Goal: Task Accomplishment & Management: Manage account settings

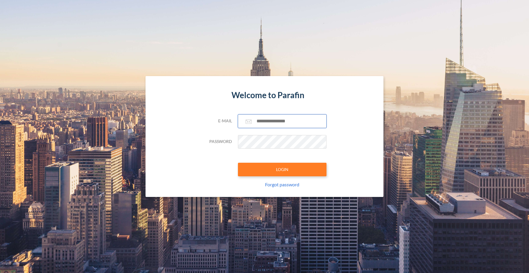
click at [277, 118] on input "text" at bounding box center [282, 122] width 89 height 14
type input "**********"
click at [287, 165] on button "LOGIN" at bounding box center [282, 170] width 89 height 14
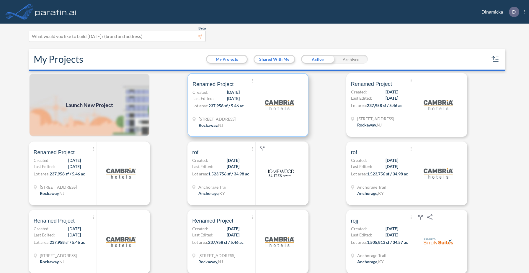
click at [265, 121] on div at bounding box center [279, 105] width 48 height 63
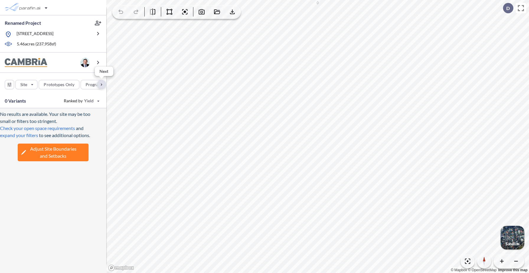
click at [101, 86] on div "button" at bounding box center [101, 84] width 9 height 9
click at [35, 85] on div "button" at bounding box center [29, 84] width 33 height 9
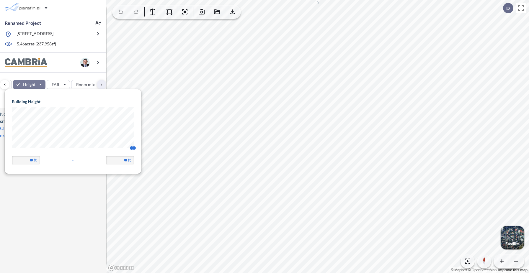
scroll to position [84, 136]
drag, startPoint x: 128, startPoint y: 148, endPoint x: 17, endPoint y: 146, distance: 111.0
click at [17, 148] on span "46 67.56" at bounding box center [73, 150] width 122 height 4
click at [12, 148] on span "45" at bounding box center [14, 148] width 4 height 4
type input "**"
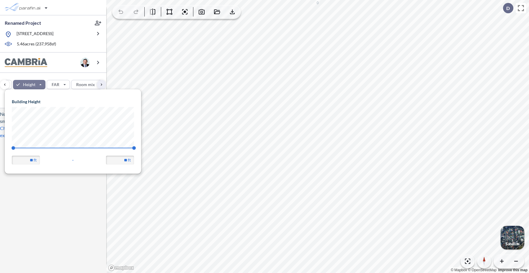
click at [56, 76] on div "Site Prototypes Only Program Keys Floors Height FAR Room mix Budget" at bounding box center [53, 83] width 106 height 21
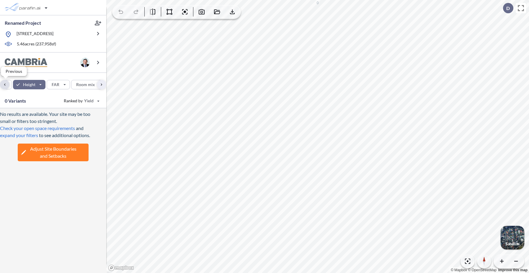
click at [6, 86] on div "button" at bounding box center [4, 84] width 9 height 9
click at [31, 86] on div "button" at bounding box center [24, 84] width 29 height 9
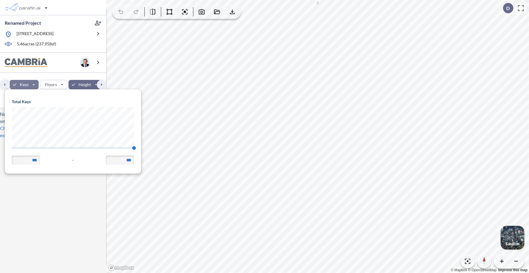
scroll to position [84, 136]
drag, startPoint x: 133, startPoint y: 148, endPoint x: 0, endPoint y: 148, distance: 132.5
click at [1, 148] on body "Renamed Project 321 Mt Hope Ave, Rockaway, NJ 07866 5.46 acres ( 237,958 sf) Si…" at bounding box center [264, 136] width 529 height 273
type input "**"
click at [76, 84] on div "button" at bounding box center [80, 84] width 33 height 9
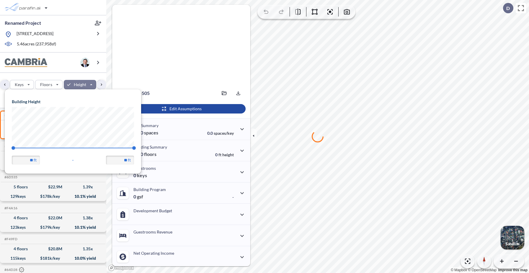
click at [66, 75] on div "Site Prototypes Only Program Keys Floors Height FAR Room mix Budget" at bounding box center [53, 83] width 106 height 21
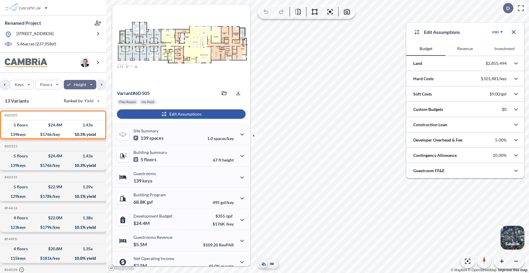
click at [463, 49] on button "Revenue" at bounding box center [464, 49] width 39 height 14
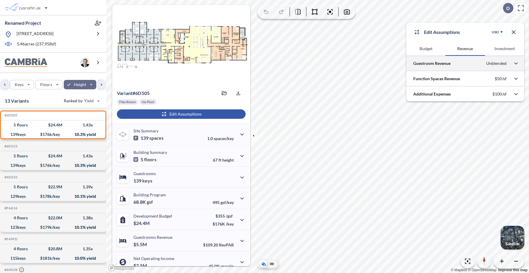
click at [445, 66] on div at bounding box center [465, 63] width 118 height 15
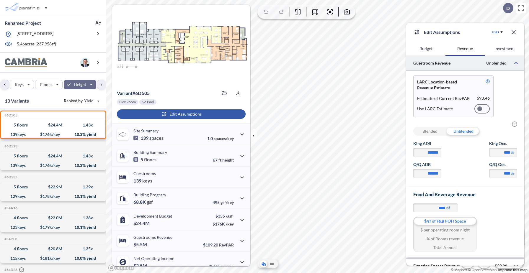
click at [483, 110] on div at bounding box center [481, 108] width 15 height 9
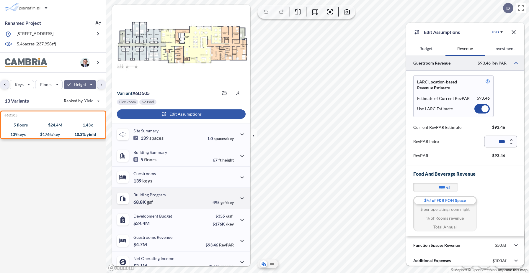
scroll to position [28, 0]
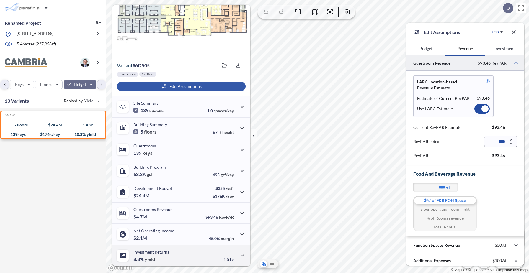
click at [166, 251] on p "Investment Returns" at bounding box center [151, 252] width 36 height 5
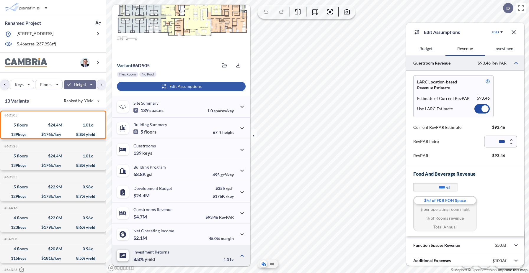
click at [169, 254] on div "Investment Returns 8.8% yield 1.01x" at bounding box center [181, 255] width 138 height 21
click at [165, 255] on div "Investment Returns 8.8% yield" at bounding box center [151, 256] width 36 height 12
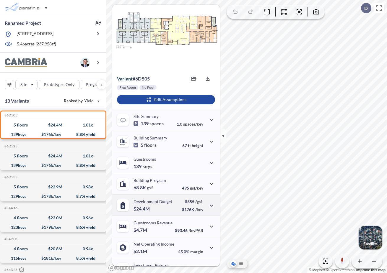
scroll to position [28, 0]
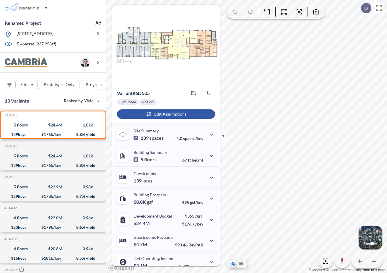
click at [152, 115] on div "button" at bounding box center [166, 113] width 98 height 9
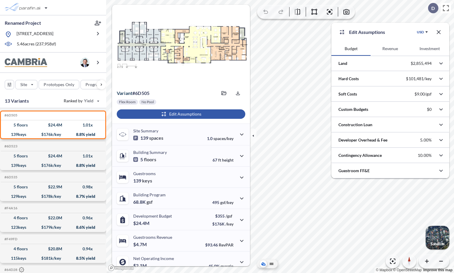
click at [386, 51] on button "Revenue" at bounding box center [390, 49] width 39 height 14
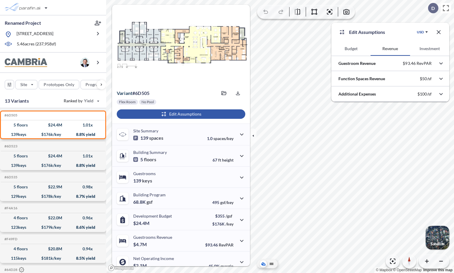
click at [386, 65] on div "Guestroom Revenue $93.46 RevPAR" at bounding box center [391, 63] width 118 height 15
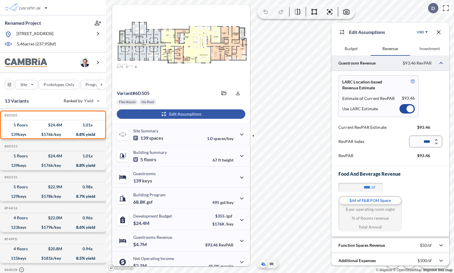
click at [386, 109] on div at bounding box center [407, 108] width 15 height 9
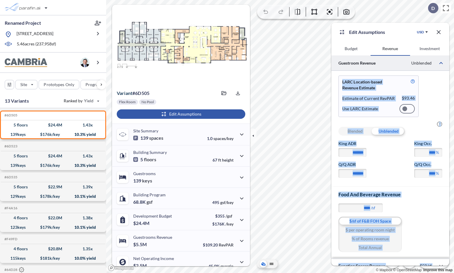
click at [298, 171] on div "Edit Assumptions USD Budget Revenue Investment Guestroom Revenue Unblended LARC…" at bounding box center [280, 136] width 348 height 273
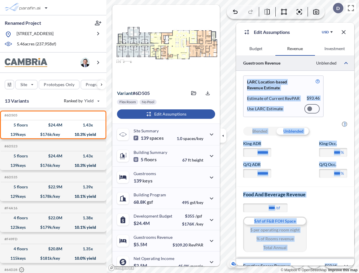
click at [295, 176] on div "Q/Q ADR ******* Q/Q Occ. **** %" at bounding box center [295, 169] width 104 height 17
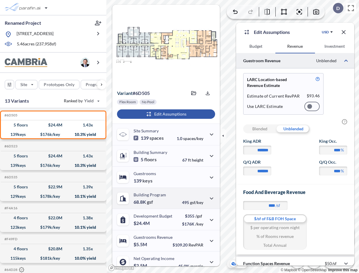
scroll to position [28, 0]
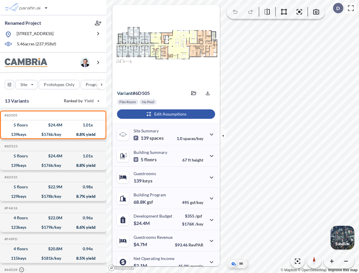
click at [161, 112] on div "button" at bounding box center [166, 113] width 98 height 9
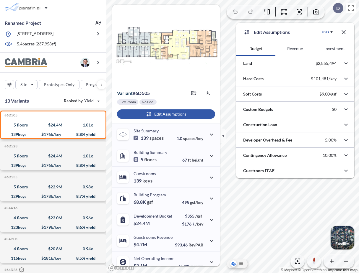
click at [295, 48] on button "Revenue" at bounding box center [294, 49] width 39 height 14
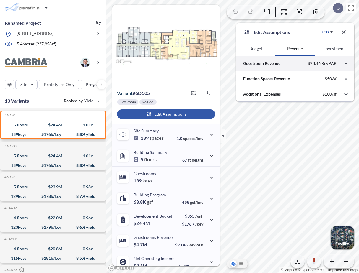
click at [278, 62] on div at bounding box center [295, 63] width 118 height 15
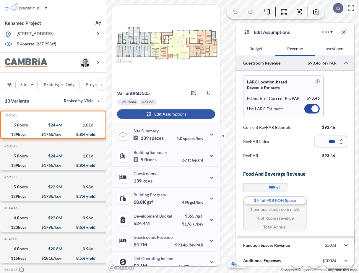
click at [310, 109] on div at bounding box center [311, 108] width 15 height 9
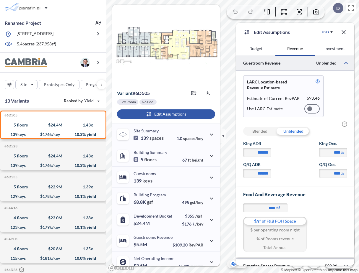
click at [339, 49] on button "Investment" at bounding box center [334, 49] width 39 height 14
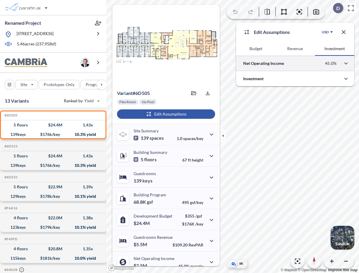
click at [281, 66] on div at bounding box center [295, 63] width 118 height 15
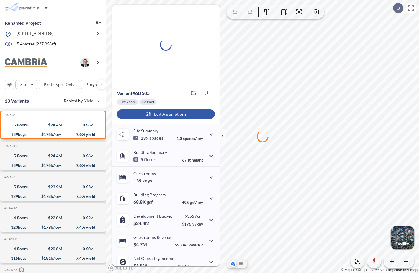
click at [182, 117] on div "button" at bounding box center [166, 113] width 98 height 9
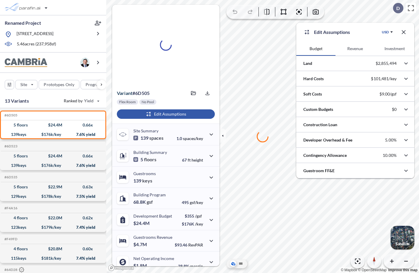
click at [357, 50] on button "Revenue" at bounding box center [355, 49] width 39 height 14
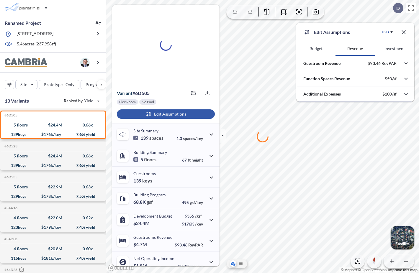
click at [358, 49] on button "Investment" at bounding box center [394, 49] width 39 height 14
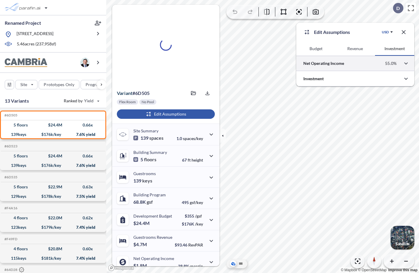
click at [340, 63] on div at bounding box center [355, 63] width 118 height 15
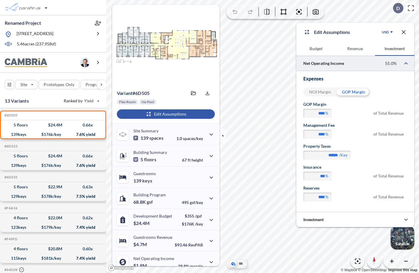
click at [318, 92] on div "NOI Margin" at bounding box center [319, 92] width 33 height 9
type input "****"
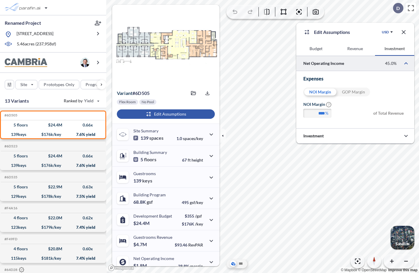
click at [358, 31] on icon "button" at bounding box center [404, 32] width 4 height 4
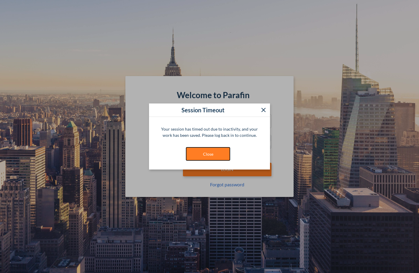
click at [199, 148] on button "Close" at bounding box center [208, 154] width 44 height 14
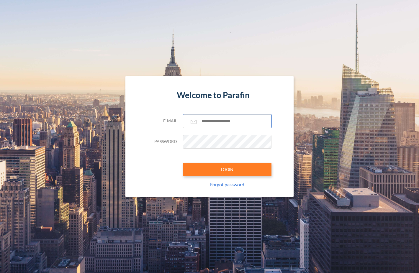
click at [215, 120] on input "text" at bounding box center [227, 122] width 89 height 14
type input "**********"
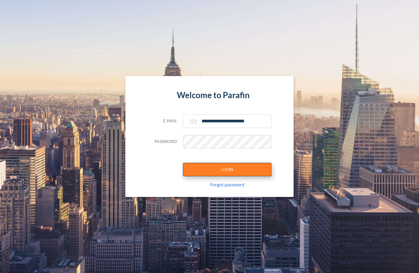
click at [226, 172] on button "LOGIN" at bounding box center [227, 170] width 89 height 14
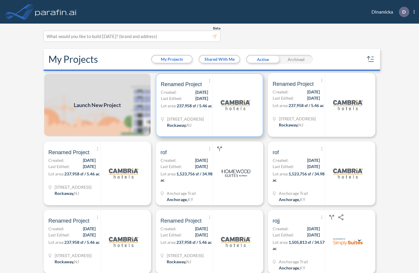
click at [243, 120] on div at bounding box center [235, 105] width 46 height 63
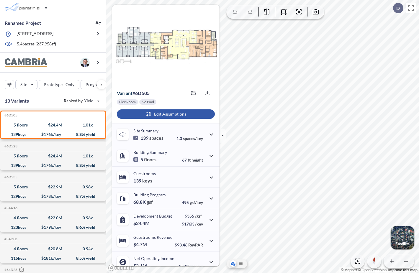
click at [158, 112] on div "button" at bounding box center [166, 113] width 98 height 9
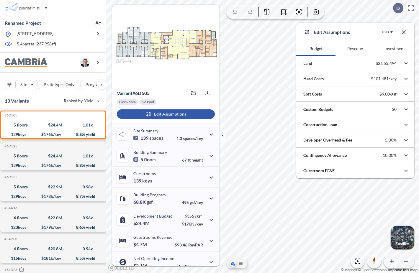
click at [359, 45] on button "Revenue" at bounding box center [355, 49] width 39 height 14
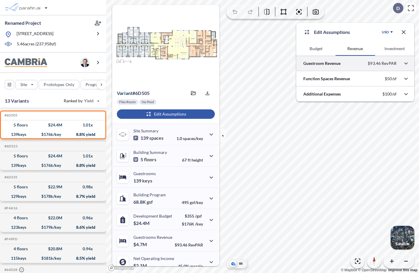
click at [337, 62] on div at bounding box center [355, 63] width 118 height 15
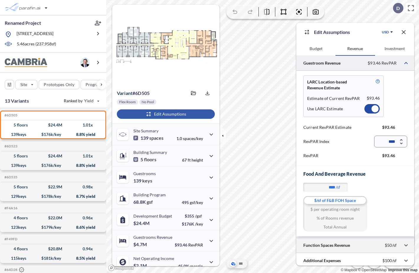
click at [325, 246] on div at bounding box center [355, 245] width 118 height 15
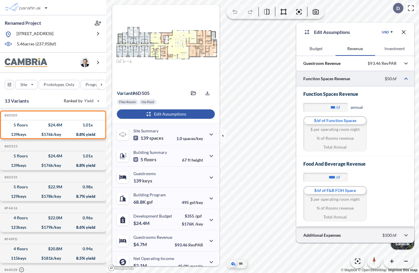
click at [325, 236] on div at bounding box center [355, 235] width 118 height 15
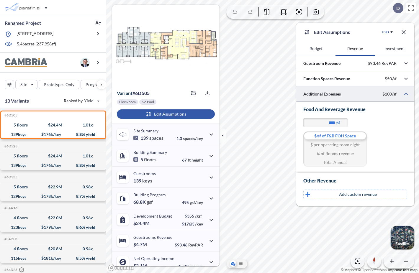
click at [312, 95] on div at bounding box center [355, 93] width 118 height 15
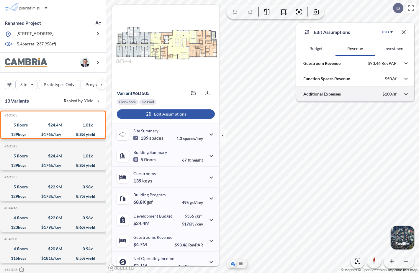
click at [312, 95] on div at bounding box center [355, 93] width 118 height 15
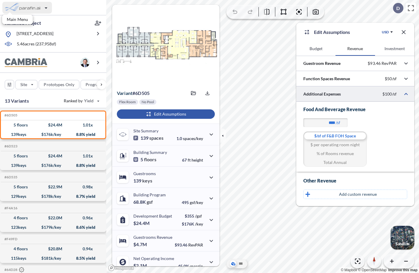
click at [39, 7] on div "button" at bounding box center [27, 8] width 50 height 12
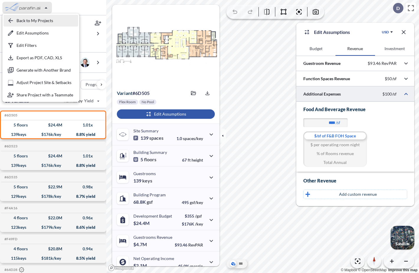
click at [36, 22] on div "button" at bounding box center [41, 21] width 75 height 12
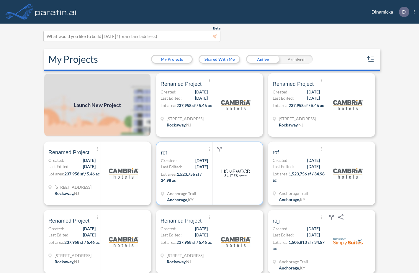
click at [217, 179] on div at bounding box center [235, 173] width 46 height 63
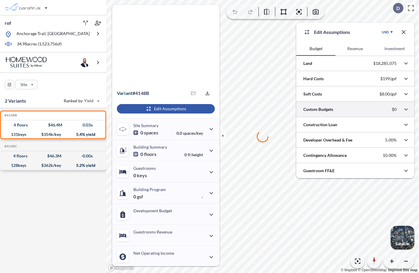
click at [356, 51] on button "Revenue" at bounding box center [355, 49] width 39 height 14
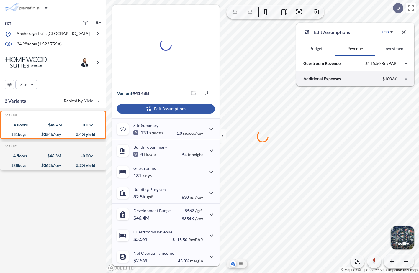
click at [353, 79] on div at bounding box center [355, 78] width 118 height 15
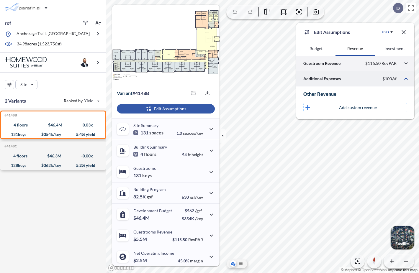
click at [342, 67] on div at bounding box center [355, 63] width 118 height 15
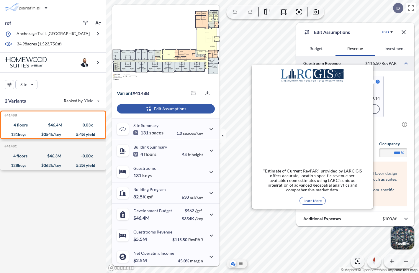
click at [358, 61] on div at bounding box center [355, 63] width 118 height 15
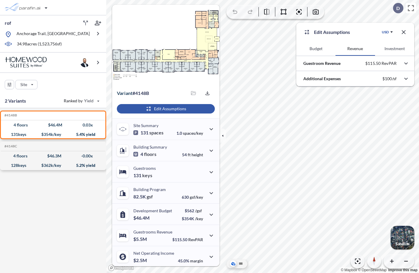
click at [322, 48] on button "Budget" at bounding box center [315, 49] width 39 height 14
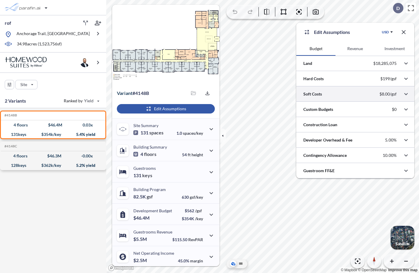
click at [316, 97] on div at bounding box center [355, 93] width 118 height 15
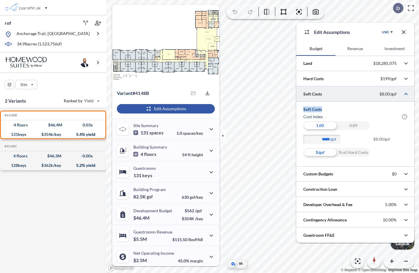
drag, startPoint x: 318, startPoint y: 110, endPoint x: 303, endPoint y: 110, distance: 15.1
click at [303, 110] on div "Soft Costs Cost index ? cost index toggles whether location index is to be appl…" at bounding box center [355, 134] width 118 height 65
click at [325, 110] on h5 "Soft Costs" at bounding box center [355, 110] width 104 height 6
drag, startPoint x: 324, startPoint y: 109, endPoint x: 303, endPoint y: 109, distance: 21.8
click at [303, 109] on div "Soft Costs Cost index ? cost index toggles whether location index is to be appl…" at bounding box center [355, 134] width 118 height 65
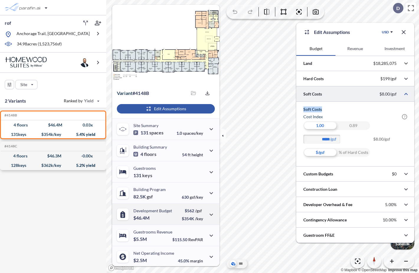
scroll to position [22, 0]
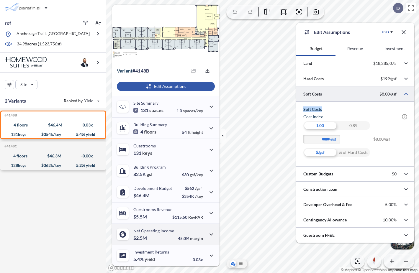
click at [153, 239] on div "Net Operating Income $2.5M" at bounding box center [153, 234] width 41 height 12
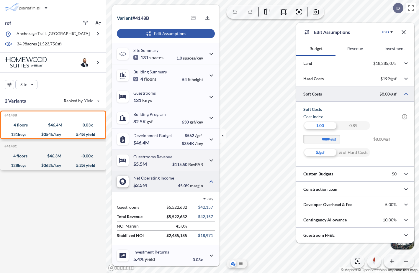
click at [160, 157] on p "Guestrooms Revenue" at bounding box center [152, 156] width 39 height 5
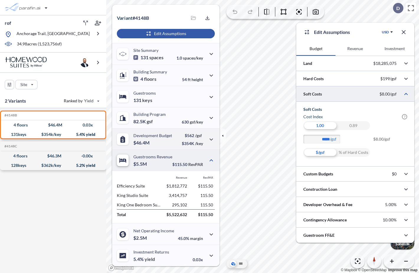
click at [163, 136] on p "Development Budget" at bounding box center [152, 135] width 39 height 5
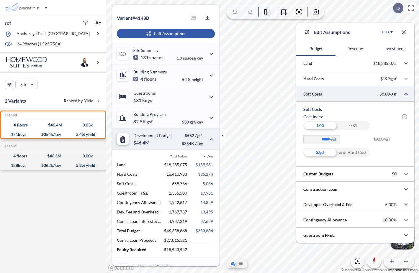
drag, startPoint x: 117, startPoint y: 184, endPoint x: 139, endPoint y: 185, distance: 22.5
click at [139, 185] on div "Total Budget /key Land $18,285,075 $139,581 Hard Costs 16,410,933 125,274 Soft …" at bounding box center [165, 204] width 107 height 109
click at [140, 184] on p "Soft Costs" at bounding box center [139, 183] width 44 height 5
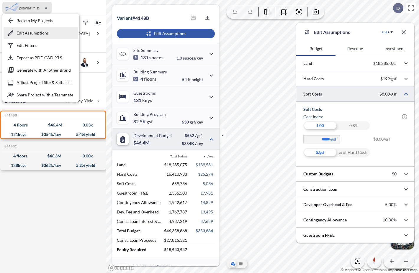
click at [35, 35] on div "button" at bounding box center [41, 33] width 75 height 12
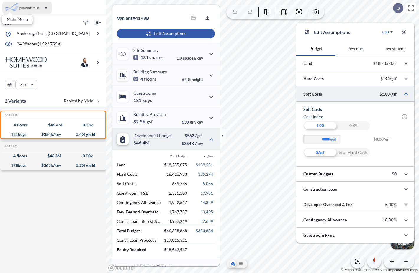
click at [28, 9] on div "button" at bounding box center [27, 8] width 50 height 12
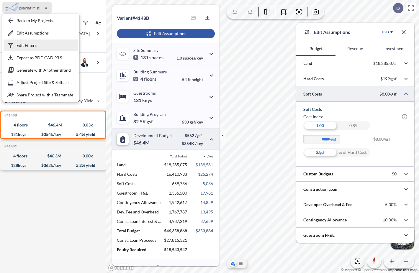
click at [30, 44] on div "button" at bounding box center [41, 46] width 75 height 12
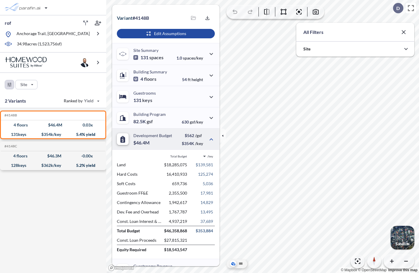
scroll to position [131, 118]
drag, startPoint x: 31, startPoint y: 1, endPoint x: 24, endPoint y: 7, distance: 8.8
click at [24, 7] on div "button" at bounding box center [27, 8] width 50 height 12
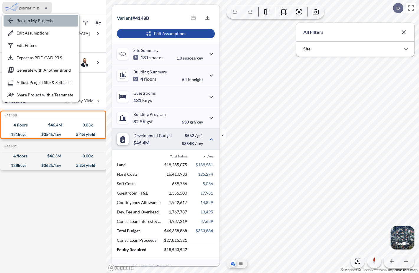
click at [25, 21] on div "button" at bounding box center [41, 21] width 75 height 12
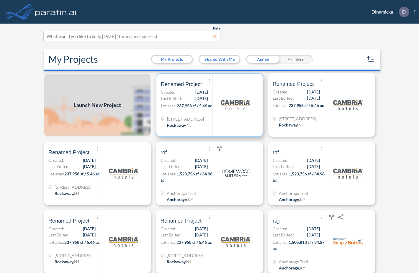
click at [212, 119] on div "Show More Created with sketchtool. Archive Reports Share a copy Renamed Project…" at bounding box center [187, 105] width 52 height 63
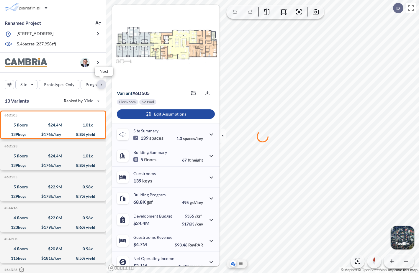
click at [100, 85] on div "button" at bounding box center [101, 84] width 9 height 9
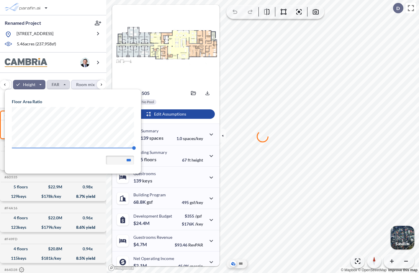
click at [61, 75] on div "Site Prototypes Only Program Keys Floors Height FAR Room mix Budget" at bounding box center [53, 83] width 106 height 21
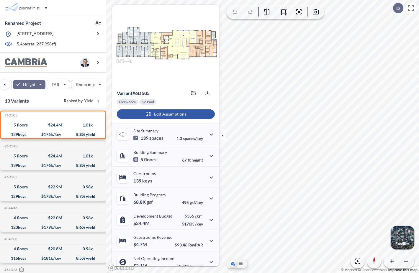
scroll to position [0, 186]
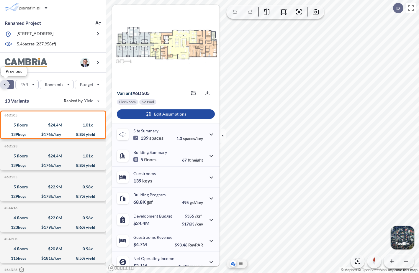
click at [5, 86] on div "button" at bounding box center [4, 84] width 9 height 9
click at [5, 85] on div "button" at bounding box center [4, 84] width 9 height 9
click at [10, 86] on div "button" at bounding box center [9, 84] width 9 height 9
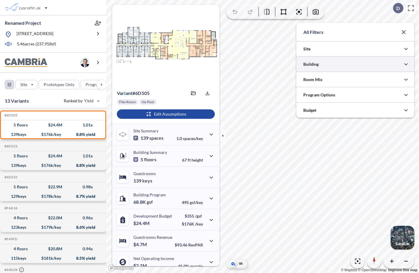
scroll to position [295124, 295006]
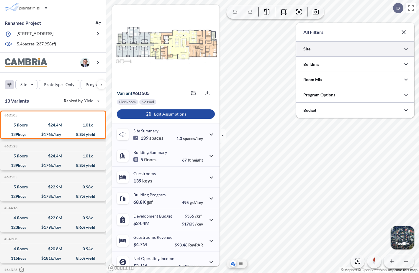
click at [341, 52] on div at bounding box center [355, 48] width 118 height 15
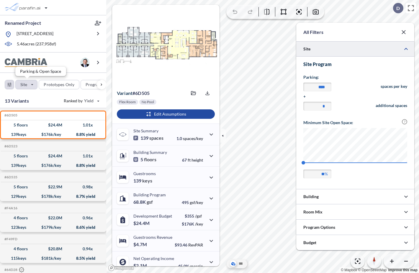
click at [27, 87] on div "button" at bounding box center [27, 84] width 22 height 9
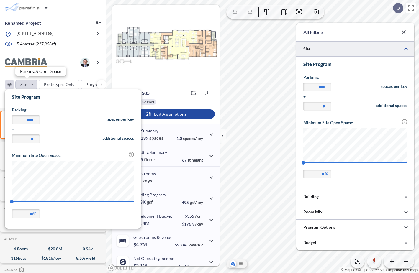
scroll to position [138, 136]
drag, startPoint x: 12, startPoint y: 97, endPoint x: 40, endPoint y: 98, distance: 28.1
click at [40, 98] on form "Site Program Parking: **** spaces per key + * additional spaces Minimum Site Op…" at bounding box center [73, 158] width 136 height 138
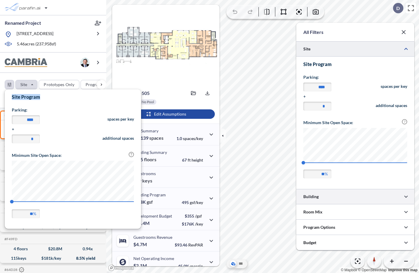
click at [316, 198] on div at bounding box center [355, 196] width 118 height 15
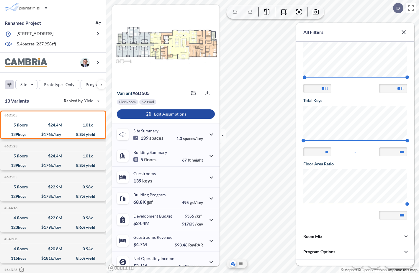
scroll to position [101, 0]
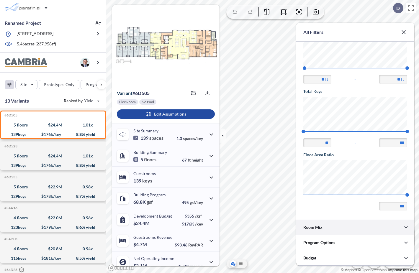
click at [354, 224] on div at bounding box center [355, 227] width 118 height 15
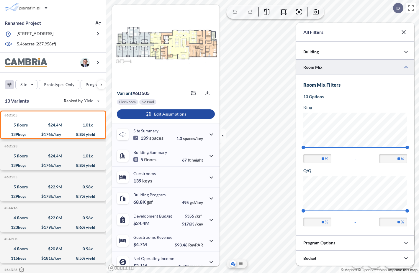
scroll to position [0, 0]
click at [100, 85] on div "button" at bounding box center [101, 84] width 9 height 9
click at [7, 83] on div "button" at bounding box center [4, 84] width 9 height 9
click at [53, 85] on div "button" at bounding box center [53, 84] width 27 height 9
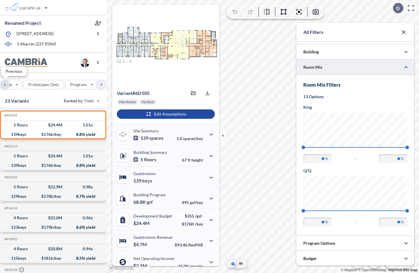
click at [4, 85] on div "button" at bounding box center [4, 84] width 9 height 9
